Goal: Task Accomplishment & Management: Manage account settings

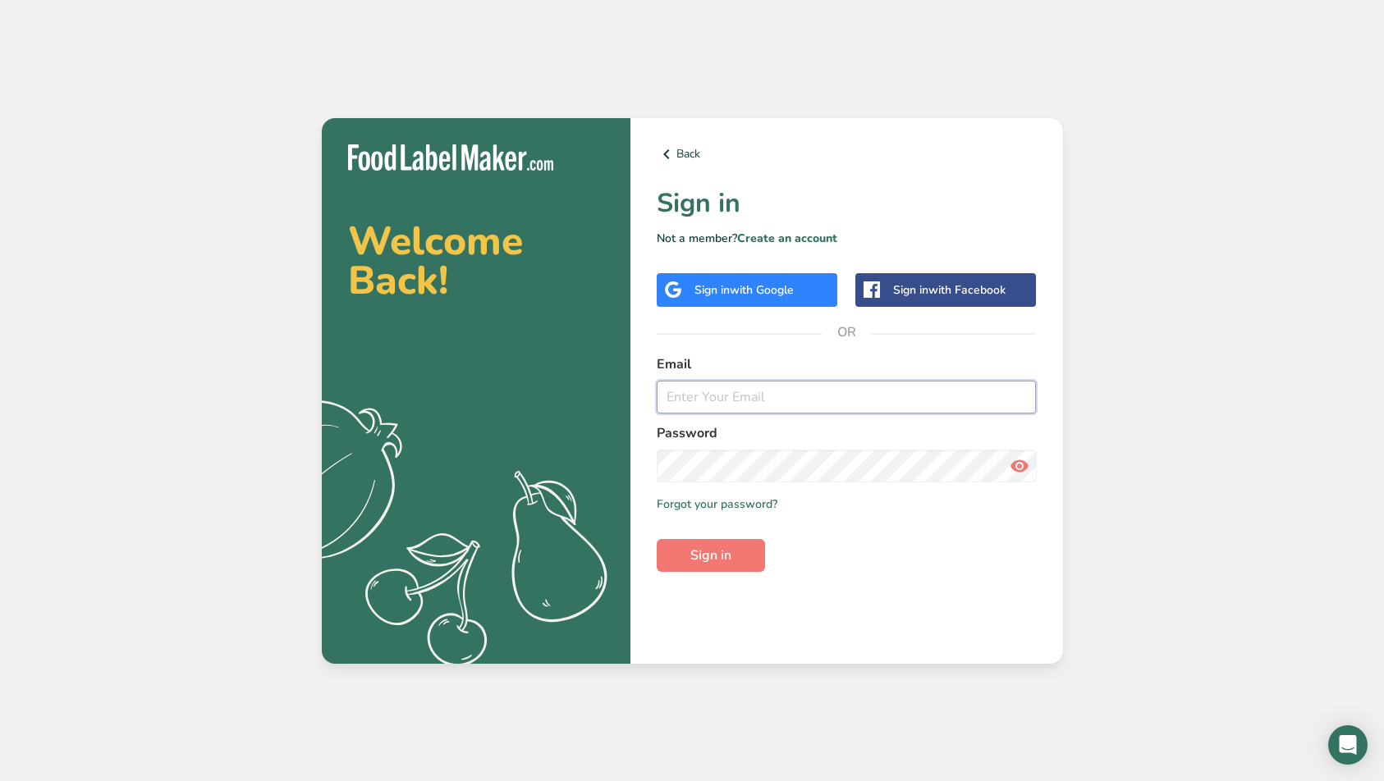
click at [731, 396] on input "email" at bounding box center [847, 397] width 380 height 33
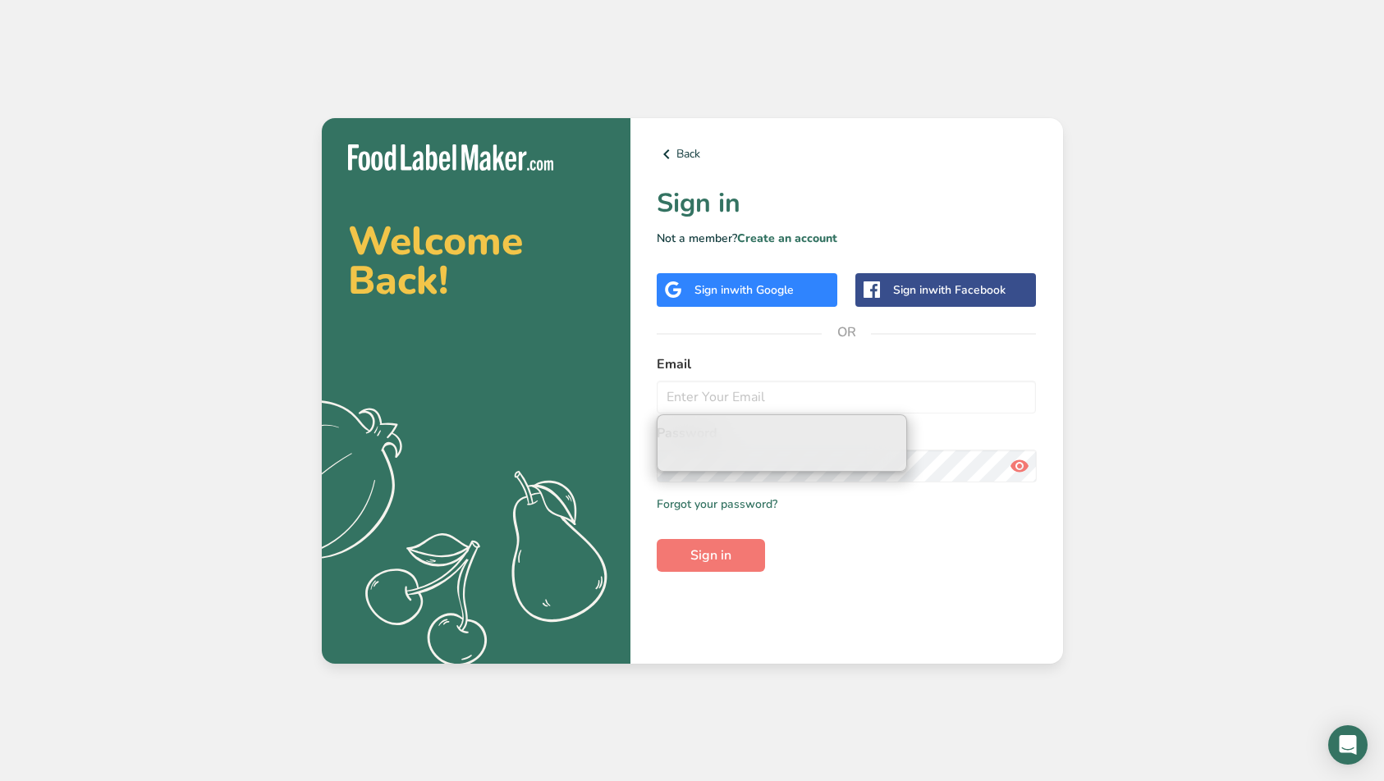
click at [723, 298] on div "Sign in with Google" at bounding box center [743, 290] width 99 height 17
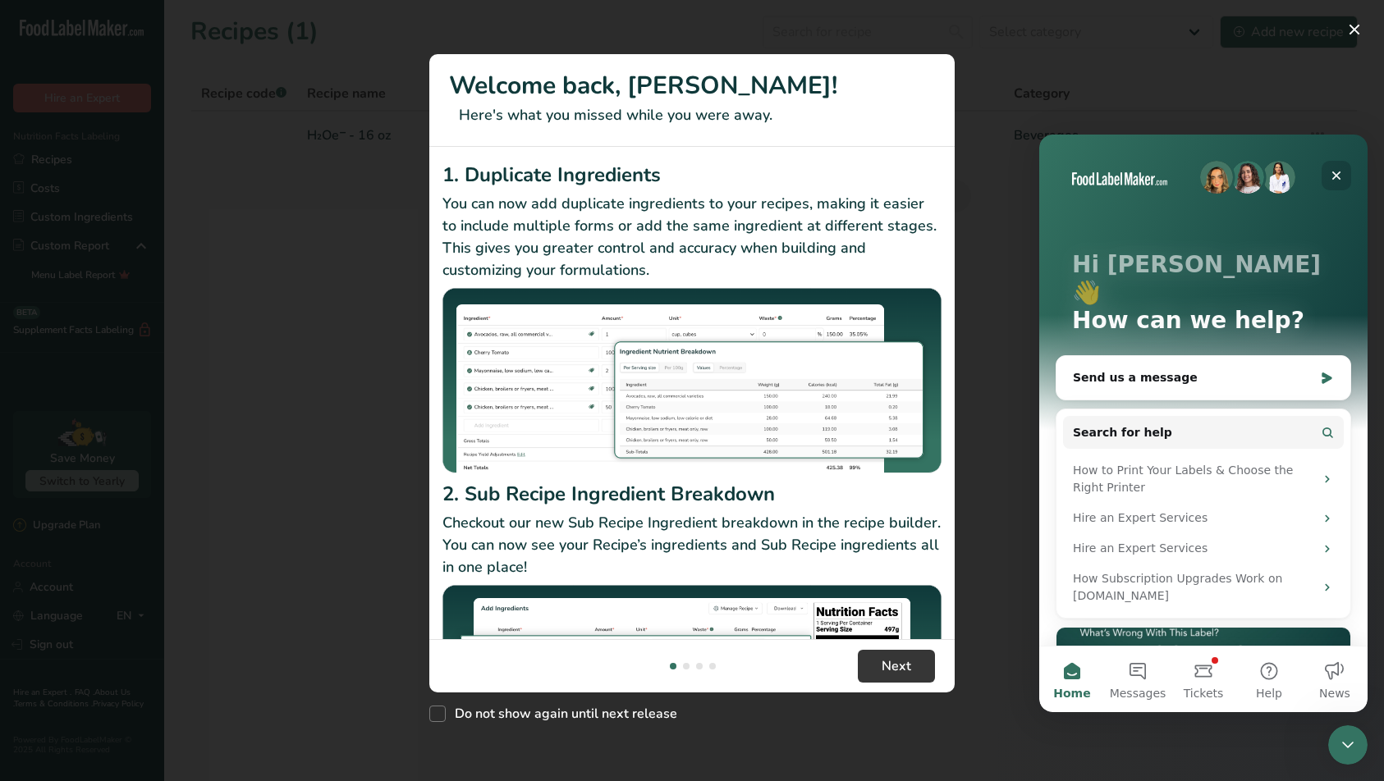
click at [1337, 176] on icon "Close" at bounding box center [1336, 175] width 13 height 13
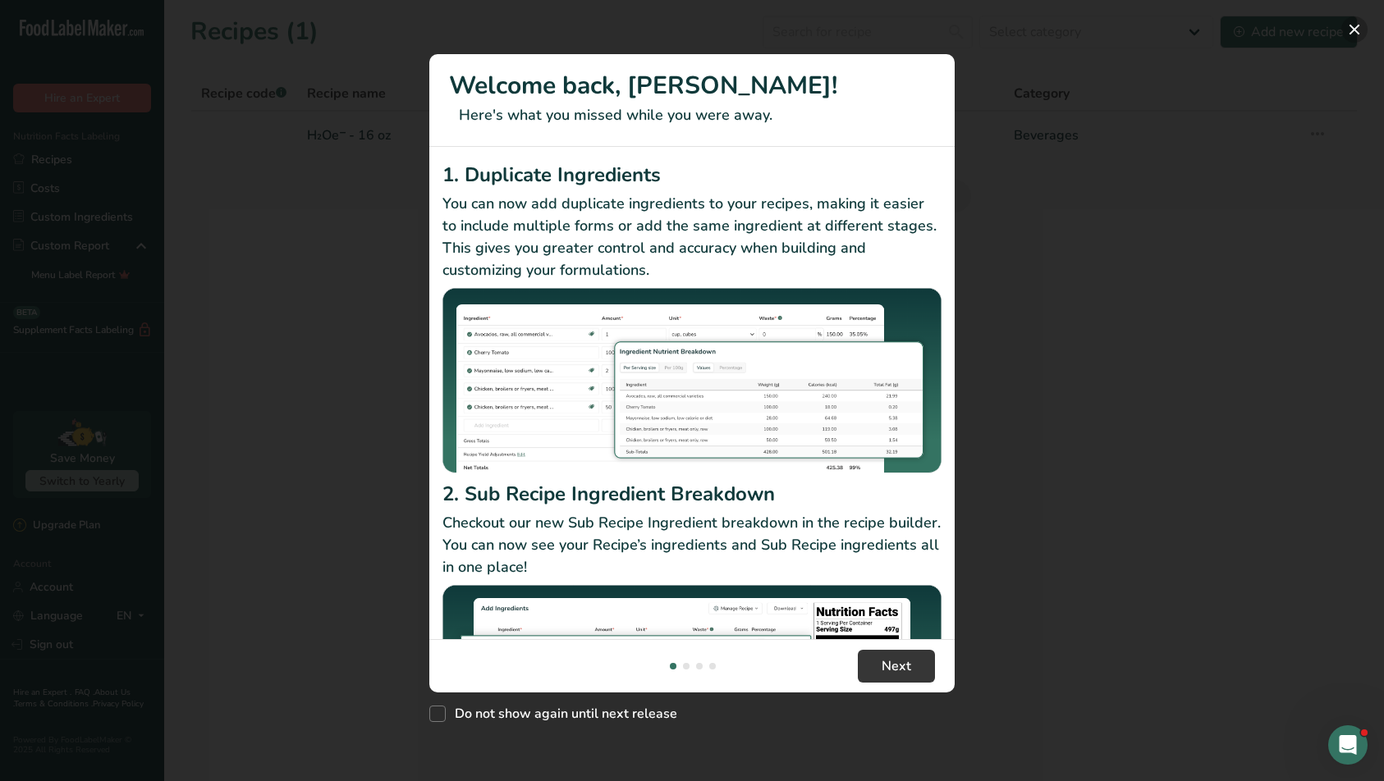
click at [1359, 33] on button "New Features" at bounding box center [1354, 29] width 26 height 26
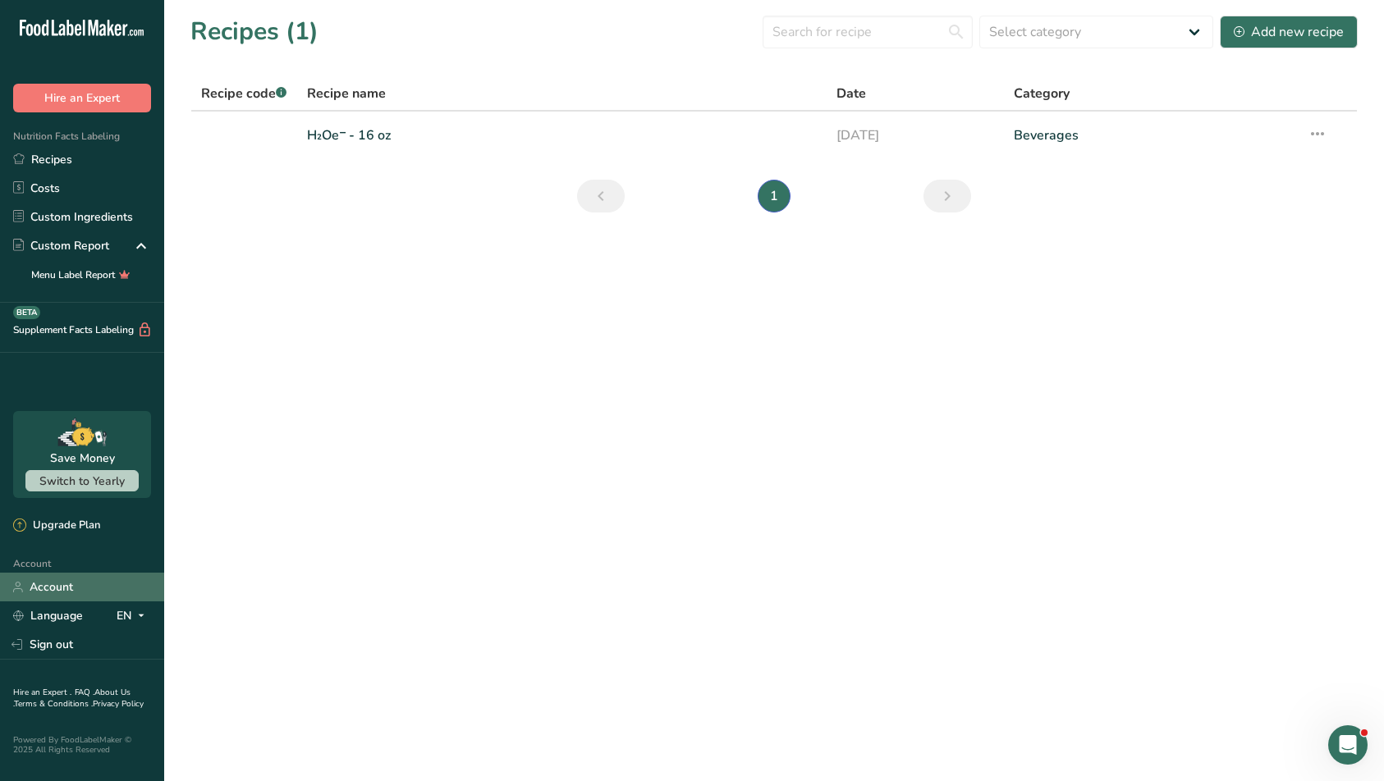
click at [77, 581] on link "Account" at bounding box center [82, 587] width 164 height 29
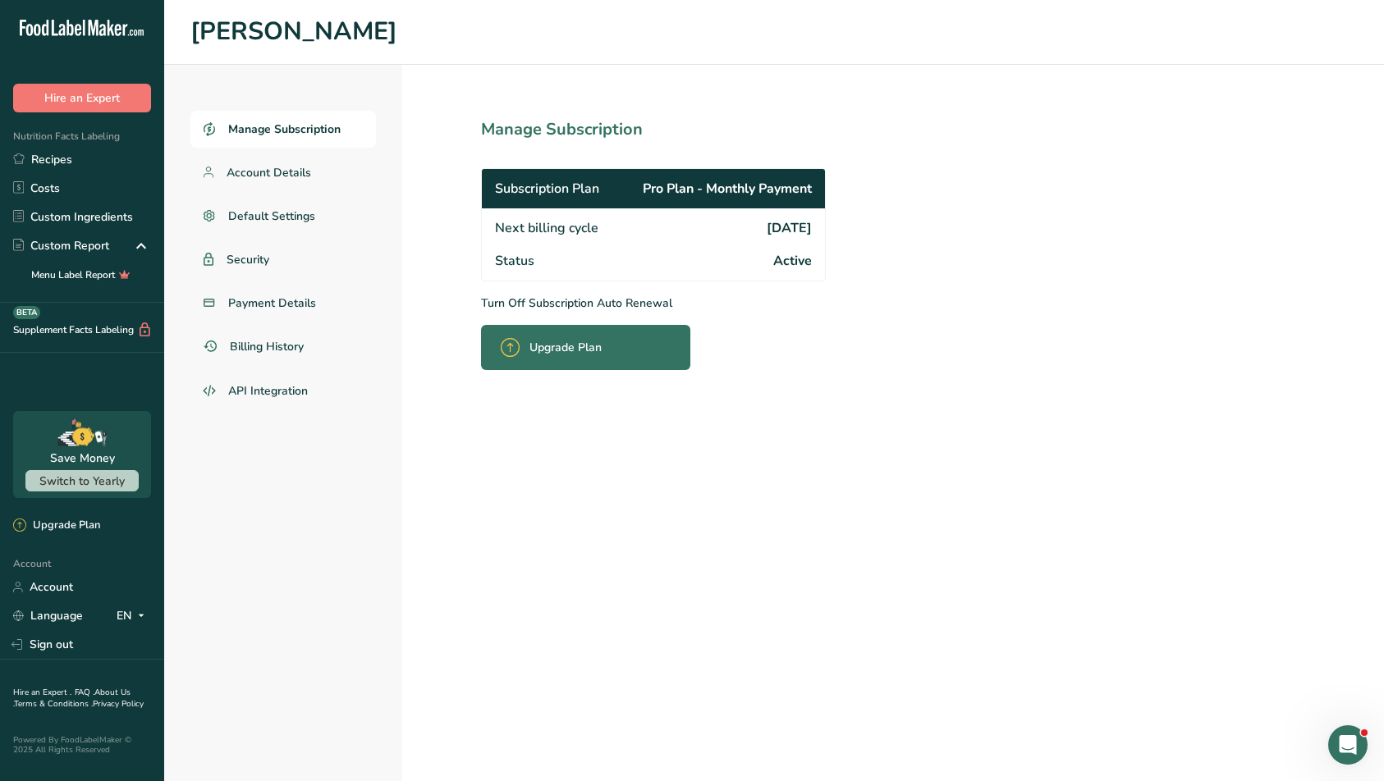
click at [664, 303] on p "Turn Off Subscription Auto Renewal" at bounding box center [689, 303] width 417 height 17
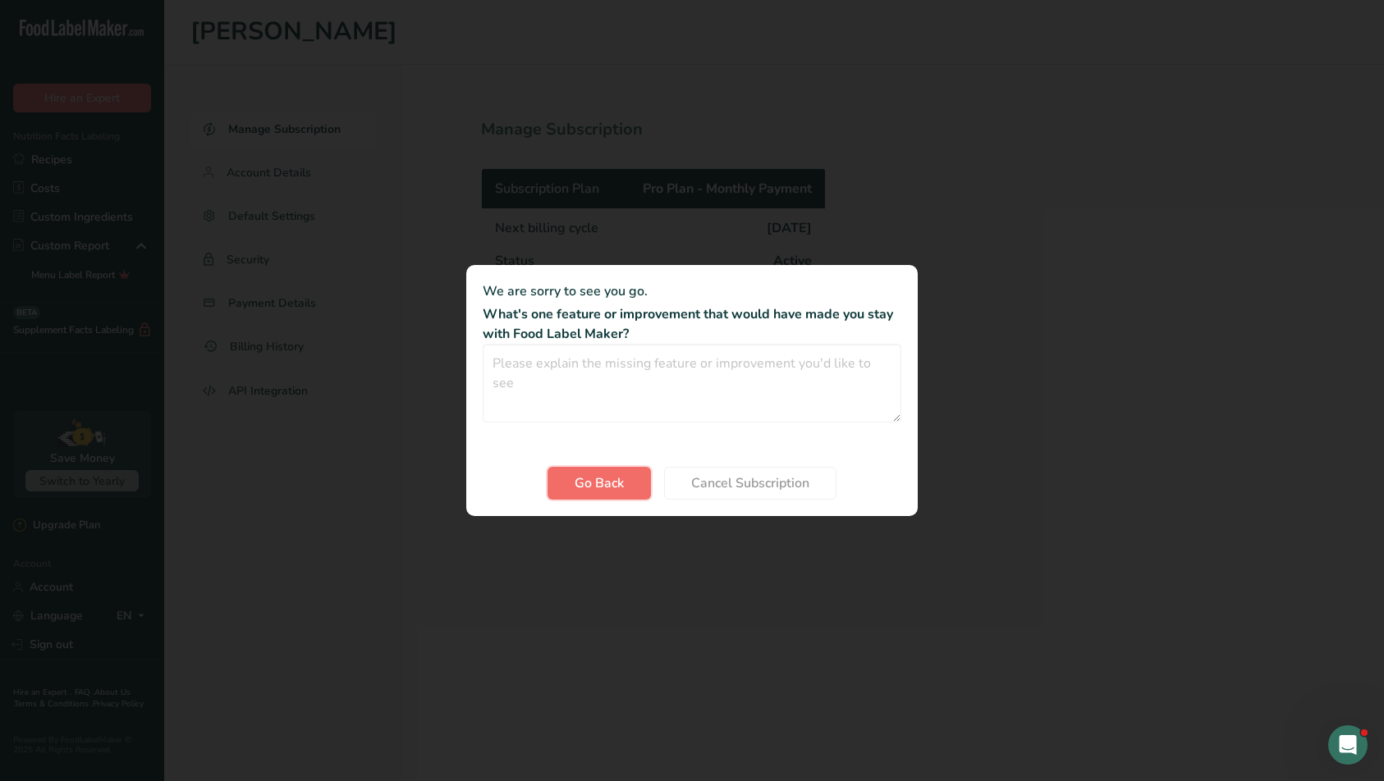
click at [577, 488] on span "Go Back" at bounding box center [599, 484] width 49 height 20
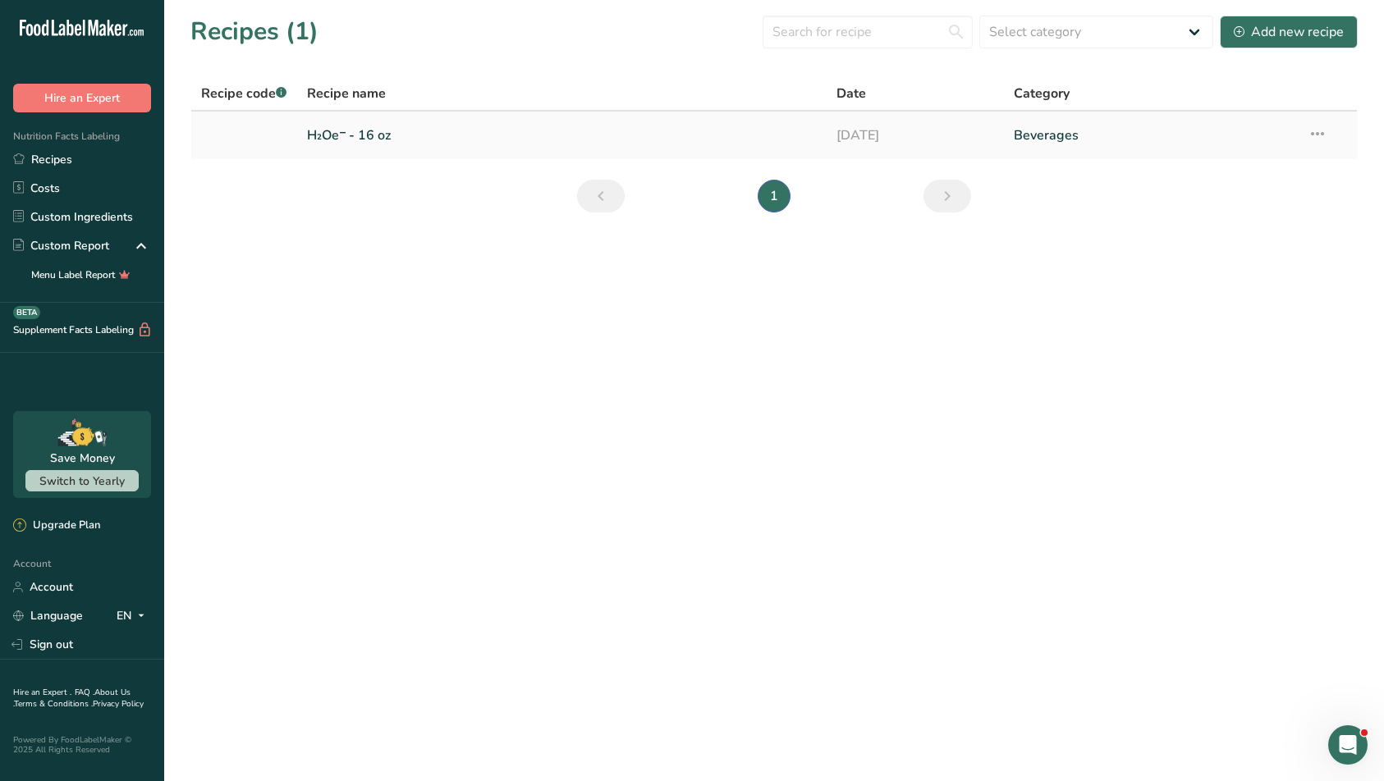
click at [315, 124] on link "H₂Oe⁻ - 16 oz" at bounding box center [562, 135] width 511 height 34
